Goal: Manage account settings

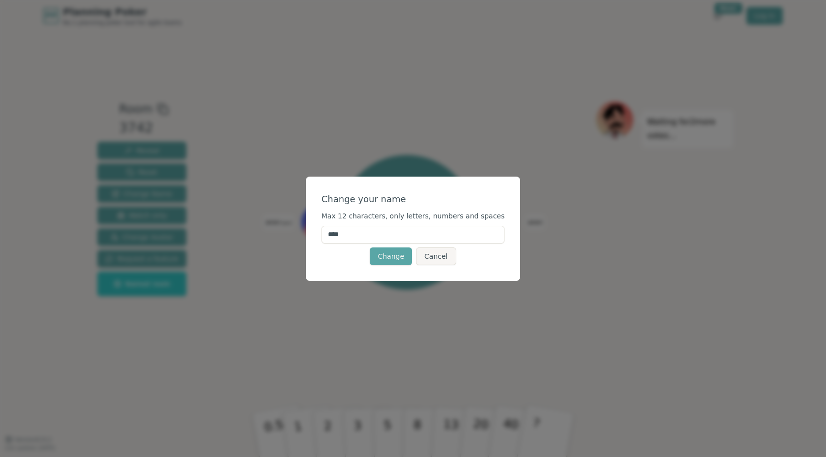
drag, startPoint x: 365, startPoint y: 234, endPoint x: 288, endPoint y: 219, distance: 78.6
click at [290, 220] on div "Change your name Max 12 characters, only letters, numbers and spaces **** Chang…" at bounding box center [413, 228] width 826 height 457
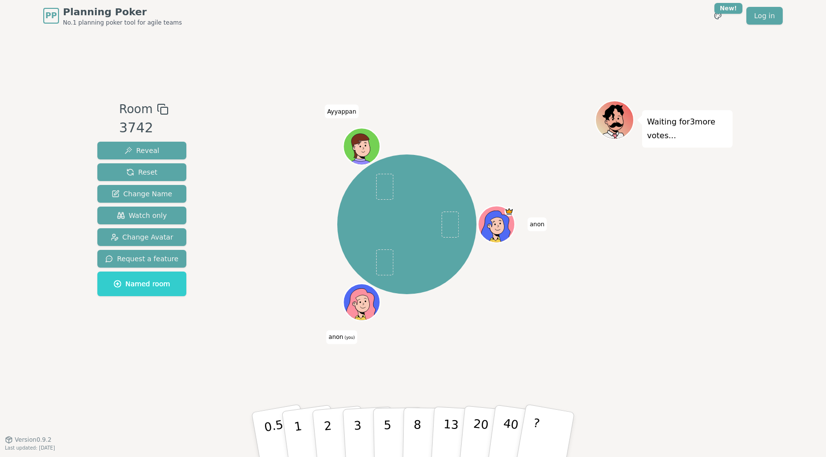
click at [273, 222] on div "[PERSON_NAME] (you) [PERSON_NAME]" at bounding box center [407, 224] width 376 height 213
click at [358, 302] on icon at bounding box center [363, 301] width 36 height 4
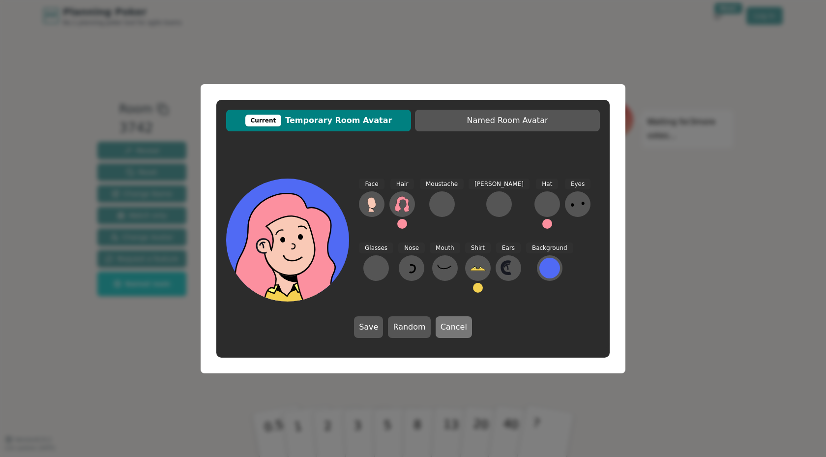
click at [453, 328] on button "Cancel" at bounding box center [454, 327] width 36 height 22
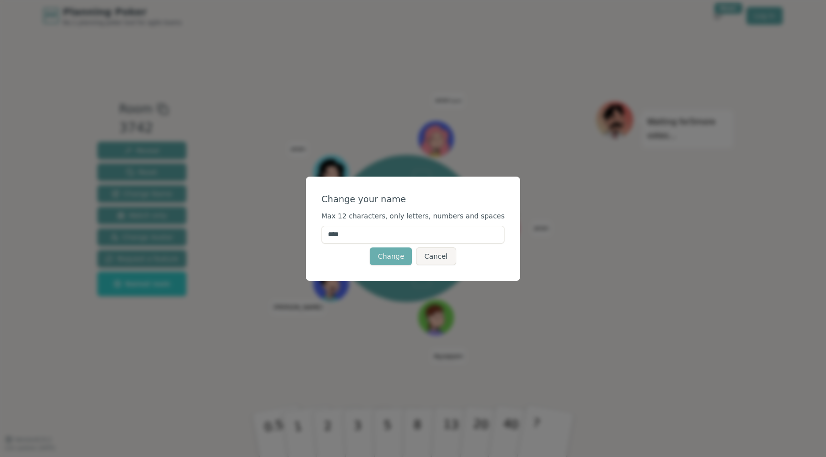
click at [392, 257] on button "Change" at bounding box center [391, 256] width 42 height 18
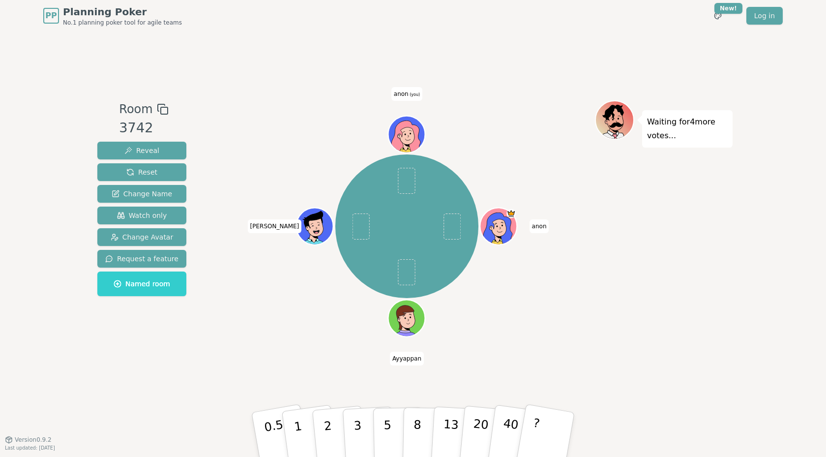
click at [396, 137] on div at bounding box center [408, 146] width 36 height 32
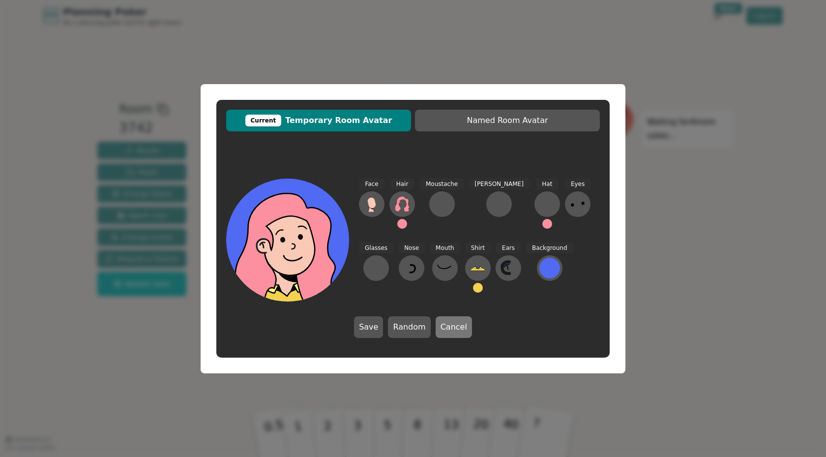
click at [448, 330] on button "Cancel" at bounding box center [454, 327] width 36 height 22
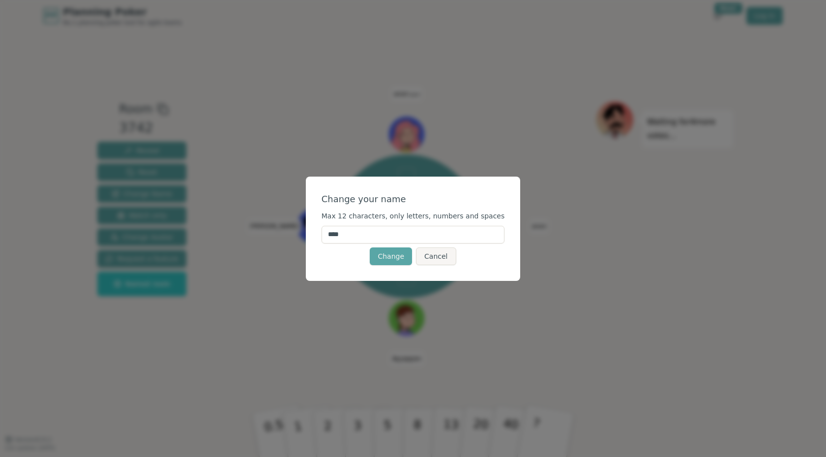
click at [353, 237] on input "****" at bounding box center [413, 235] width 183 height 18
type input "****"
click at [396, 251] on button "Change" at bounding box center [391, 256] width 42 height 18
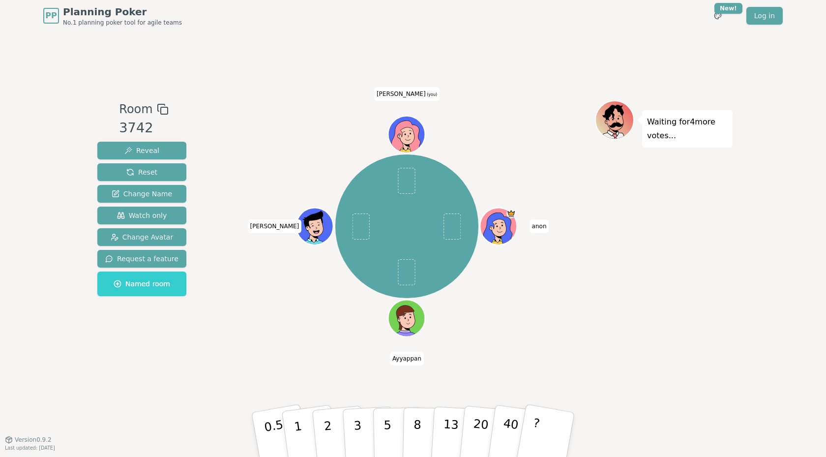
click at [406, 127] on icon at bounding box center [405, 137] width 29 height 32
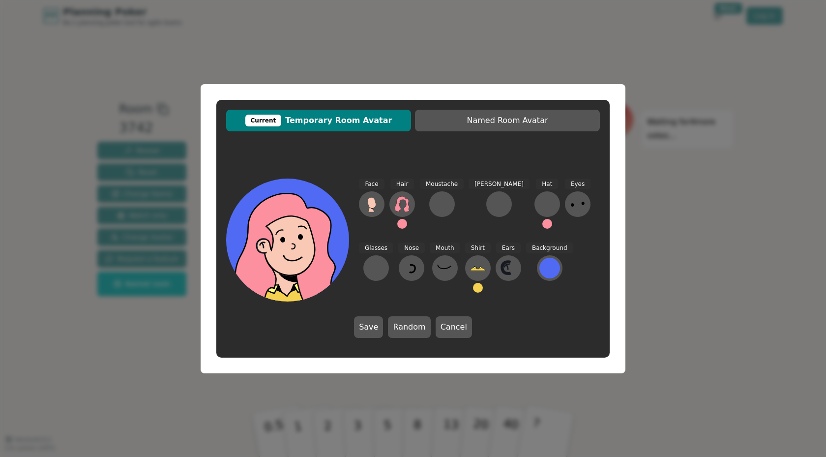
click at [403, 223] on button at bounding box center [402, 224] width 10 height 10
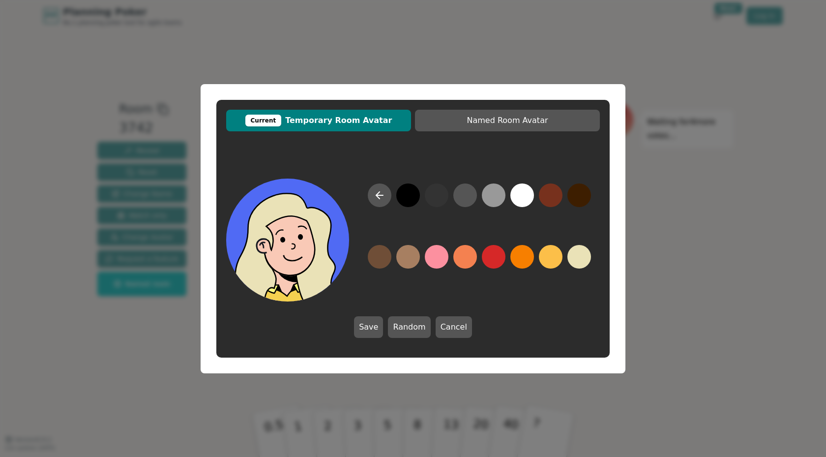
click at [577, 256] on button at bounding box center [579, 257] width 24 height 24
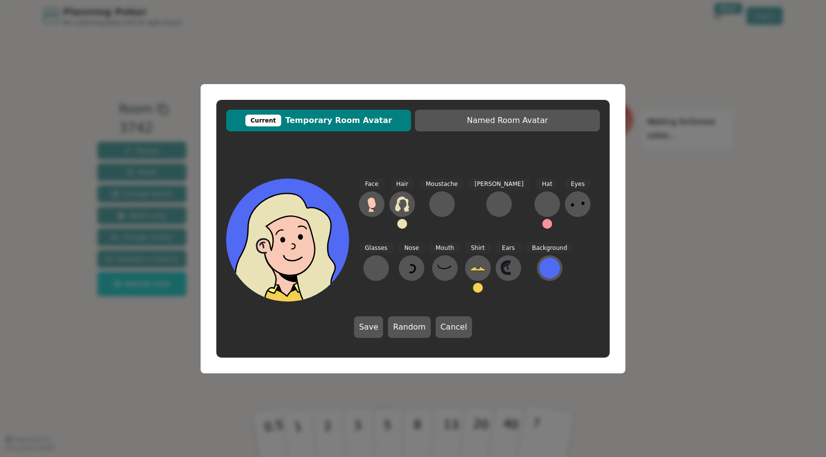
click at [473, 287] on button at bounding box center [478, 288] width 10 height 10
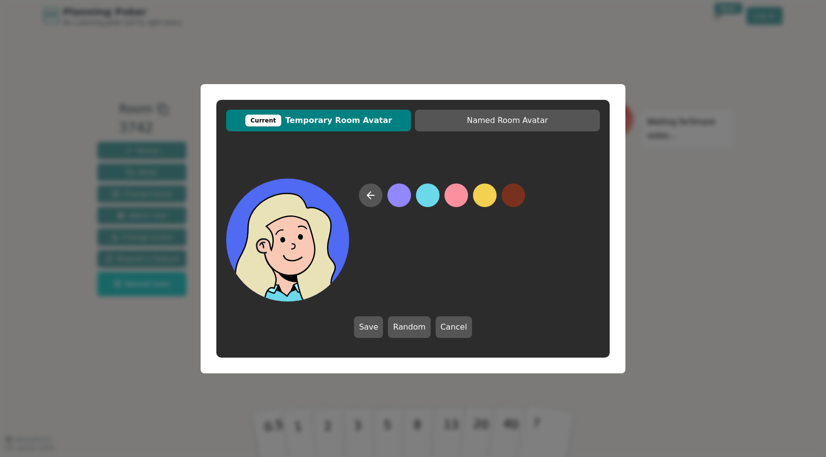
click at [428, 193] on button at bounding box center [428, 195] width 24 height 24
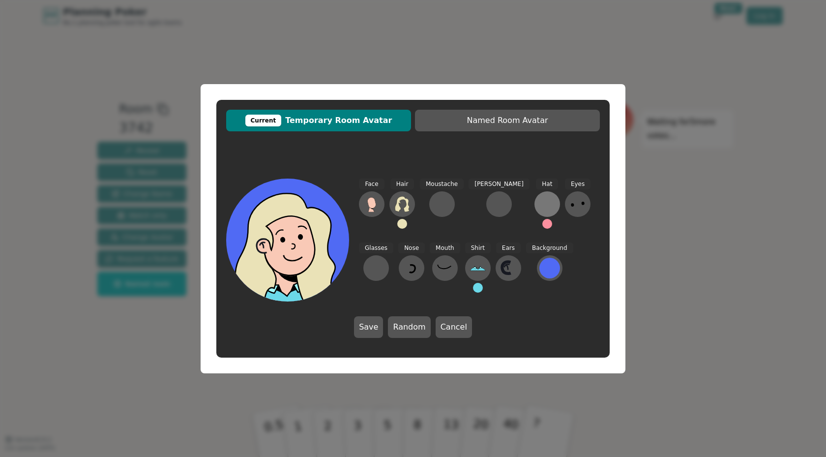
click at [539, 201] on div at bounding box center [547, 204] width 16 height 16
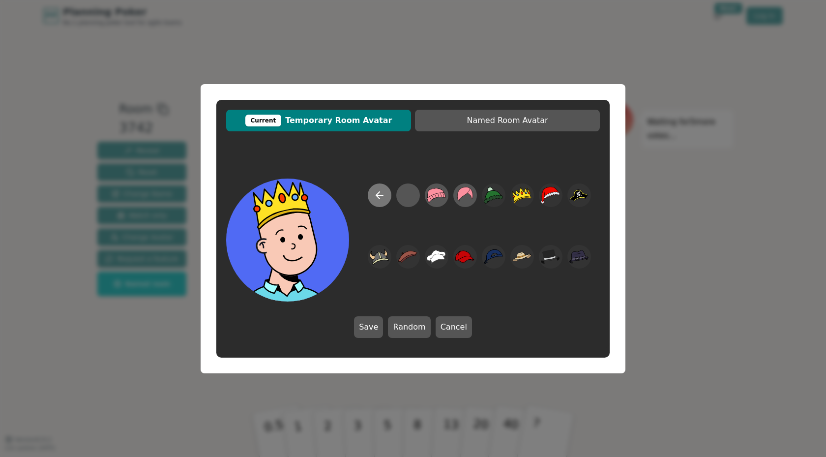
click at [376, 198] on icon at bounding box center [380, 195] width 12 height 12
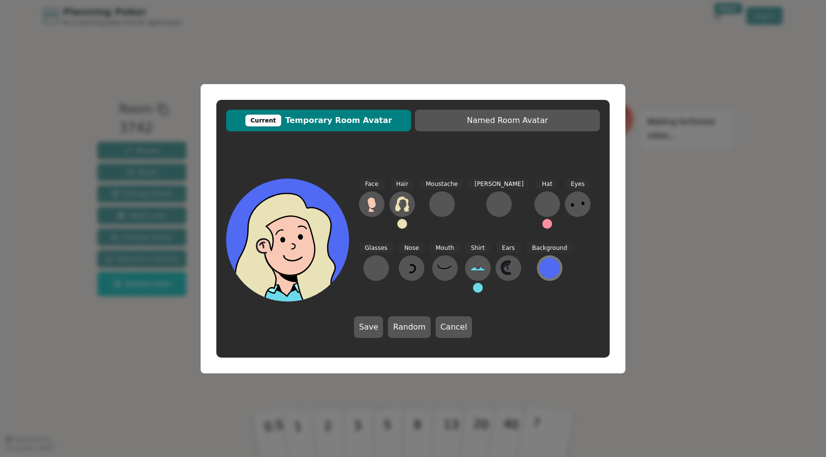
click at [539, 270] on div at bounding box center [549, 268] width 21 height 21
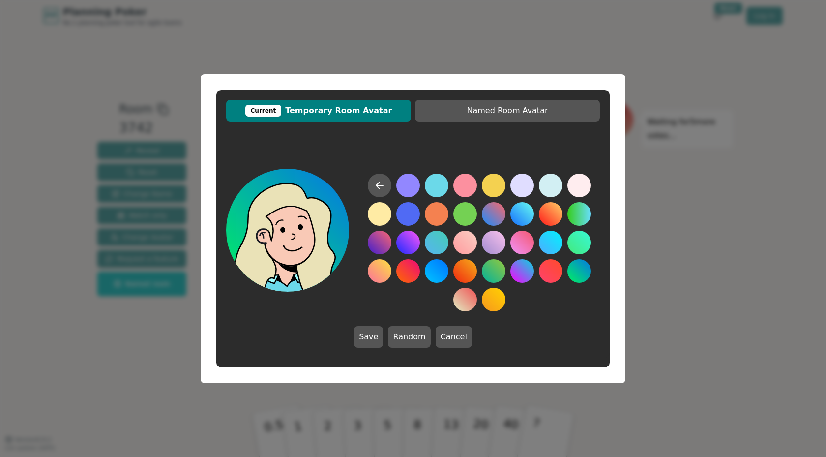
click at [346, 299] on div at bounding box center [413, 240] width 374 height 143
click at [381, 183] on icon at bounding box center [380, 185] width 12 height 12
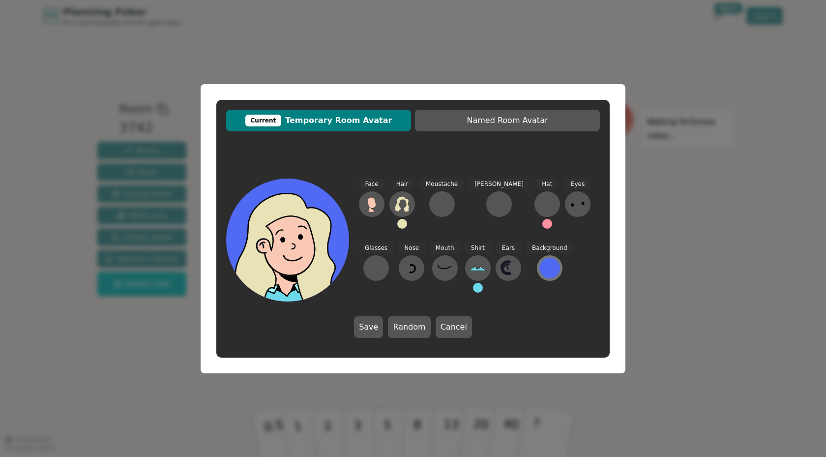
click at [539, 263] on div at bounding box center [549, 268] width 21 height 21
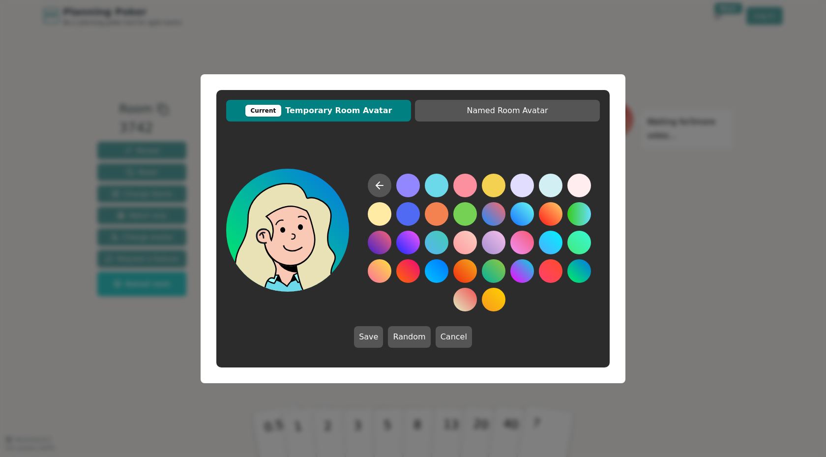
click at [584, 277] on button at bounding box center [579, 271] width 24 height 24
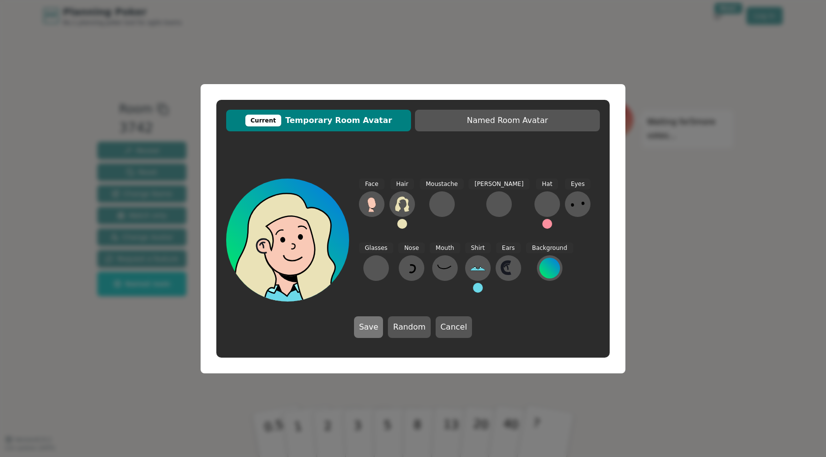
click at [371, 329] on button "Save" at bounding box center [368, 327] width 29 height 22
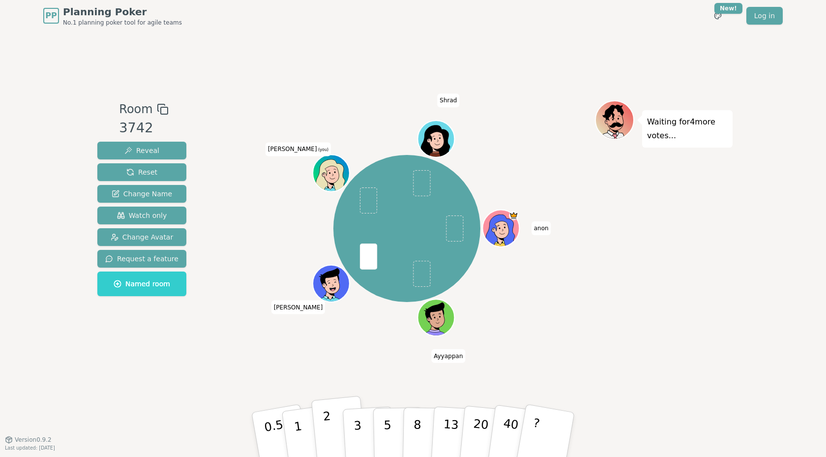
click at [330, 437] on p "2" at bounding box center [329, 436] width 13 height 54
